Goal: Check status

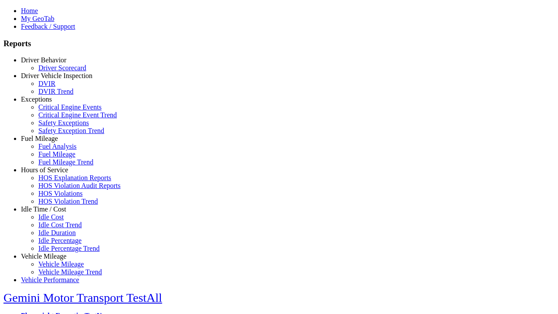
click at [50, 103] on link "Exceptions" at bounding box center [36, 98] width 31 height 7
click at [57, 111] on link "Critical Engine Events" at bounding box center [69, 106] width 63 height 7
select select
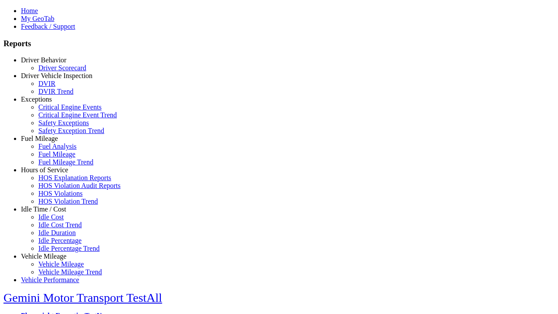
select select
